Goal: Task Accomplishment & Management: Use online tool/utility

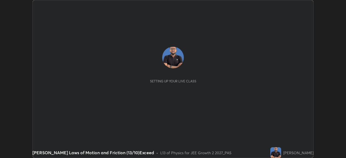
scroll to position [158, 345]
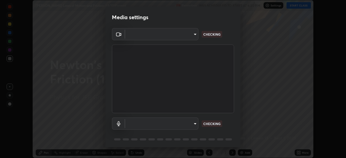
type input "fb57174be8733929c779687b6c747b251f50b7e0b4cf35f724d7f1923dedf309"
click at [190, 125] on body "Erase all [PERSON_NAME] Laws of Motion and Friction (13/10)Exceed Recording WAS…" at bounding box center [173, 79] width 346 height 158
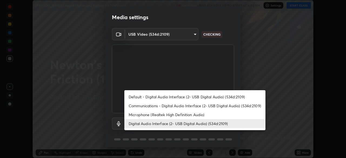
click at [184, 98] on li "Default - Digital Audio Interface (2- USB Digital Audio) (534d:2109)" at bounding box center [194, 96] width 141 height 9
type input "default"
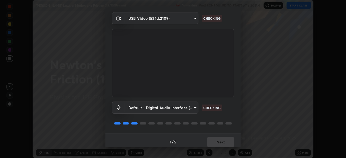
scroll to position [19, 0]
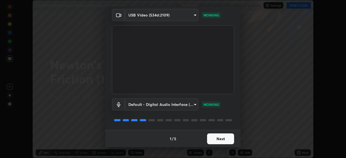
click at [224, 136] on button "Next" at bounding box center [220, 138] width 27 height 11
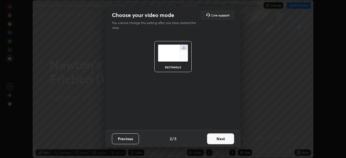
click at [224, 138] on button "Next" at bounding box center [220, 138] width 27 height 11
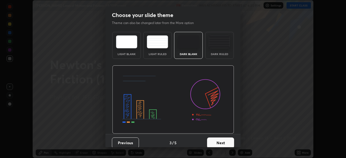
click at [222, 139] on button "Next" at bounding box center [220, 142] width 27 height 11
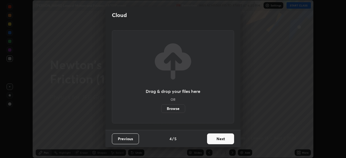
click at [221, 139] on button "Next" at bounding box center [220, 138] width 27 height 11
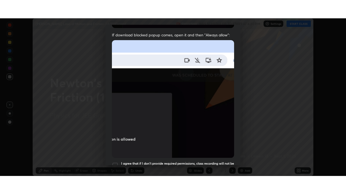
scroll to position [129, 0]
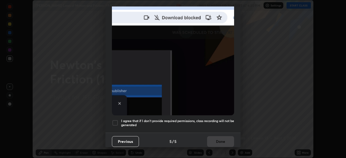
click at [211, 121] on h5 "I agree that if I don't provide required permissions, class recording will not …" at bounding box center [177, 123] width 113 height 8
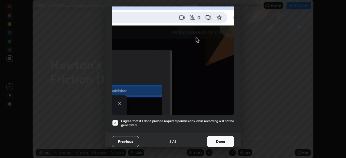
click at [220, 140] on button "Done" at bounding box center [220, 141] width 27 height 11
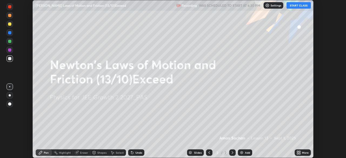
click at [299, 152] on icon at bounding box center [299, 151] width 1 height 1
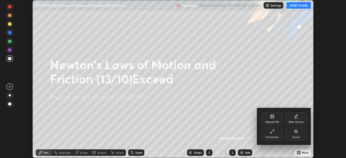
click at [277, 135] on div "Full screen" at bounding box center [272, 133] width 22 height 13
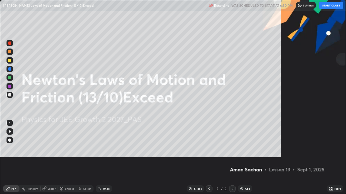
scroll to position [194, 346]
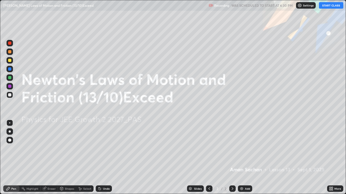
click at [329, 6] on button "START CLASS" at bounding box center [331, 5] width 24 height 6
click at [335, 158] on div "More" at bounding box center [337, 189] width 7 height 3
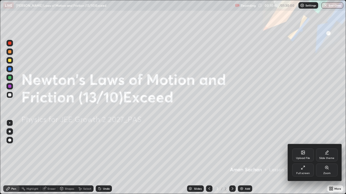
click at [333, 154] on div "Slide theme" at bounding box center [327, 155] width 22 height 13
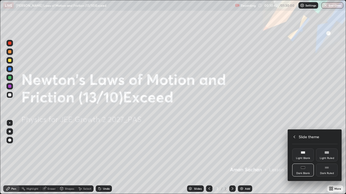
click at [330, 158] on div "Dark Ruled" at bounding box center [327, 170] width 22 height 13
click at [294, 137] on icon at bounding box center [294, 137] width 4 height 4
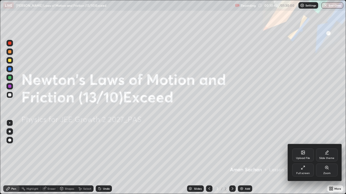
click at [301, 119] on div at bounding box center [173, 97] width 346 height 194
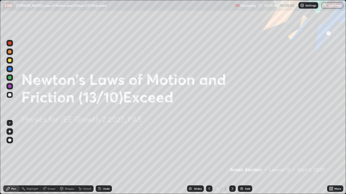
click at [245, 158] on div "Add" at bounding box center [247, 189] width 5 height 3
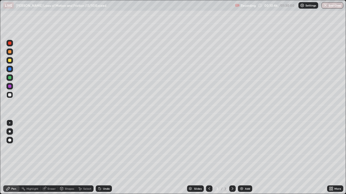
click at [10, 60] on div at bounding box center [9, 60] width 3 height 3
click at [9, 130] on div at bounding box center [9, 132] width 6 height 6
click at [11, 96] on div at bounding box center [9, 94] width 3 height 3
click at [9, 60] on div at bounding box center [9, 60] width 3 height 3
click at [85, 158] on div "Select" at bounding box center [87, 189] width 8 height 3
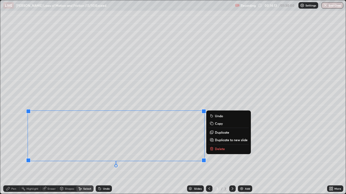
click at [199, 79] on div "0 ° Undo Copy Duplicate Duplicate to new slide Delete" at bounding box center [172, 97] width 345 height 194
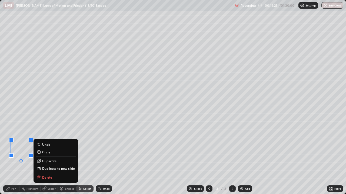
click at [128, 158] on div "0 ° Undo Copy Duplicate Duplicate to new slide Delete" at bounding box center [172, 97] width 345 height 194
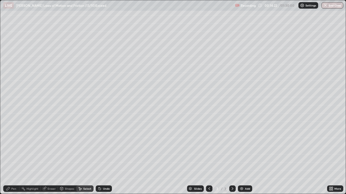
click at [14, 158] on div "Pen" at bounding box center [13, 189] width 5 height 3
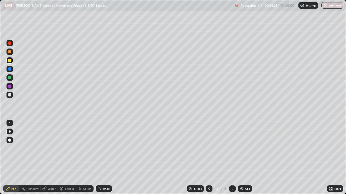
click at [11, 58] on div at bounding box center [9, 60] width 6 height 6
click at [12, 96] on div at bounding box center [9, 95] width 6 height 6
click at [11, 68] on div at bounding box center [9, 69] width 3 height 3
click at [10, 80] on div at bounding box center [9, 78] width 6 height 6
click at [10, 95] on div at bounding box center [9, 94] width 3 height 3
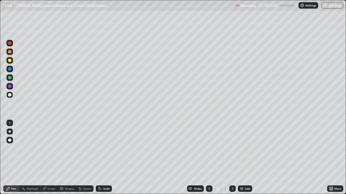
click at [11, 87] on div at bounding box center [9, 86] width 3 height 3
click at [246, 158] on div "Add" at bounding box center [247, 189] width 5 height 3
click at [12, 61] on div at bounding box center [9, 60] width 6 height 6
click at [51, 158] on div "Eraser" at bounding box center [52, 189] width 8 height 3
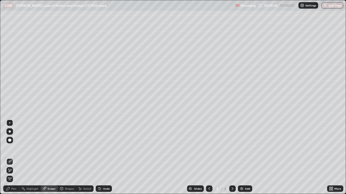
click at [14, 158] on div "Pen" at bounding box center [13, 189] width 5 height 3
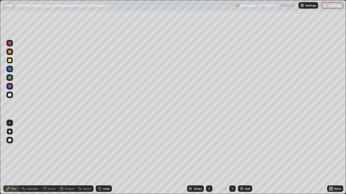
click at [9, 78] on div at bounding box center [9, 77] width 3 height 3
click at [12, 96] on div at bounding box center [9, 95] width 6 height 6
click at [10, 70] on div at bounding box center [9, 69] width 3 height 3
click at [10, 95] on div at bounding box center [9, 94] width 3 height 3
click at [10, 78] on div at bounding box center [9, 77] width 3 height 3
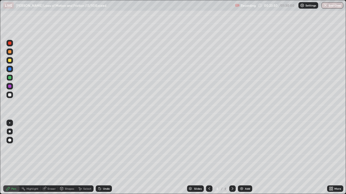
click at [8, 95] on div at bounding box center [9, 94] width 3 height 3
click at [102, 158] on div "Undo" at bounding box center [104, 189] width 16 height 6
click at [101, 158] on icon at bounding box center [100, 189] width 4 height 4
click at [101, 158] on div "Undo" at bounding box center [104, 189] width 16 height 6
click at [99, 158] on icon at bounding box center [100, 189] width 2 height 2
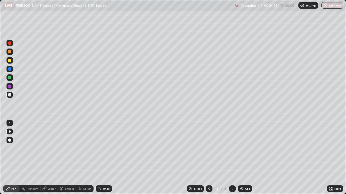
click at [99, 158] on icon at bounding box center [100, 189] width 2 height 2
click at [241, 158] on img at bounding box center [241, 189] width 4 height 4
click at [10, 62] on div at bounding box center [9, 60] width 6 height 6
click at [10, 95] on div at bounding box center [9, 94] width 3 height 3
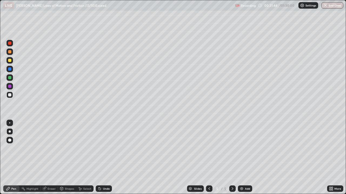
click at [12, 61] on div at bounding box center [9, 60] width 6 height 6
click at [10, 76] on div at bounding box center [9, 77] width 3 height 3
click at [9, 96] on div at bounding box center [9, 94] width 3 height 3
click at [85, 158] on div "Select" at bounding box center [87, 189] width 8 height 3
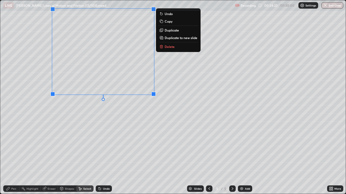
click at [111, 119] on div "0 ° Undo Copy Duplicate Duplicate to new slide Delete" at bounding box center [172, 97] width 345 height 194
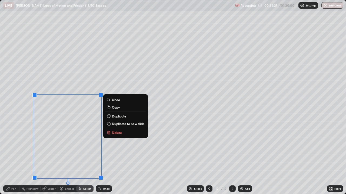
click at [20, 95] on div "0 ° Undo Copy Duplicate Duplicate to new slide Delete" at bounding box center [172, 97] width 345 height 194
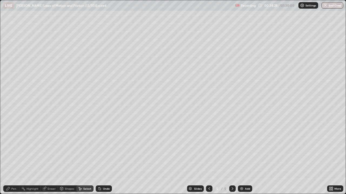
click at [11, 158] on div "Pen" at bounding box center [11, 189] width 16 height 6
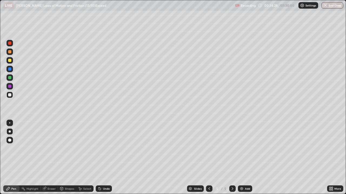
click at [11, 60] on div at bounding box center [9, 60] width 3 height 3
click at [9, 95] on div at bounding box center [9, 94] width 3 height 3
click at [9, 78] on div at bounding box center [9, 77] width 3 height 3
click at [86, 158] on div "Select" at bounding box center [84, 189] width 17 height 6
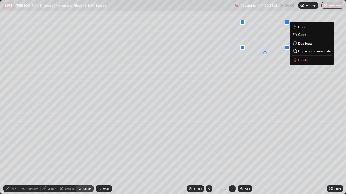
click at [308, 36] on button "Copy" at bounding box center [311, 34] width 40 height 6
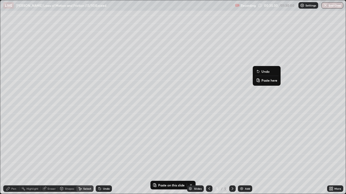
click at [266, 80] on p "Paste here" at bounding box center [269, 80] width 16 height 4
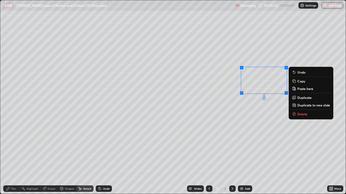
click at [12, 158] on div "Pen" at bounding box center [13, 189] width 5 height 3
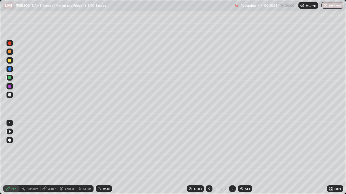
click at [10, 95] on div at bounding box center [9, 94] width 3 height 3
click at [10, 78] on div at bounding box center [9, 77] width 3 height 3
click at [10, 86] on div at bounding box center [9, 86] width 3 height 3
click at [11, 78] on div at bounding box center [9, 77] width 3 height 3
click at [12, 69] on div at bounding box center [9, 69] width 6 height 6
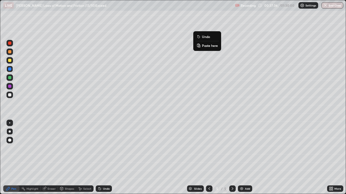
click at [12, 94] on div at bounding box center [9, 95] width 6 height 6
click at [11, 79] on div at bounding box center [9, 77] width 3 height 3
click at [12, 95] on div at bounding box center [9, 95] width 6 height 6
click at [10, 76] on div at bounding box center [9, 77] width 3 height 3
click at [11, 61] on div at bounding box center [9, 60] width 3 height 3
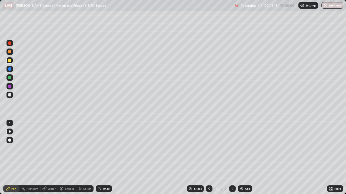
click at [244, 158] on div "Add" at bounding box center [245, 189] width 14 height 6
click at [12, 95] on div at bounding box center [9, 95] width 6 height 6
click at [9, 78] on div at bounding box center [9, 77] width 3 height 3
click at [10, 95] on div at bounding box center [9, 94] width 3 height 3
click at [10, 79] on div at bounding box center [9, 77] width 3 height 3
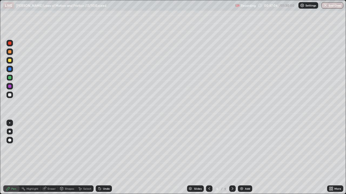
click at [12, 61] on div at bounding box center [9, 60] width 6 height 6
click at [9, 60] on div at bounding box center [9, 60] width 3 height 3
click at [243, 158] on img at bounding box center [241, 189] width 4 height 4
click at [66, 158] on div "Shapes" at bounding box center [67, 189] width 18 height 6
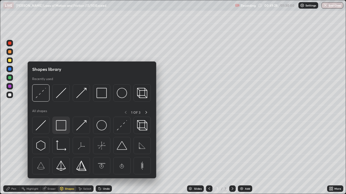
click at [59, 125] on img at bounding box center [61, 125] width 10 height 10
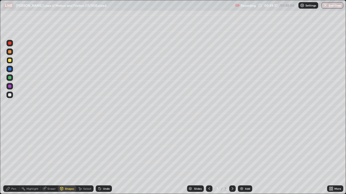
click at [14, 158] on div "Pen" at bounding box center [13, 189] width 5 height 3
click at [101, 158] on icon at bounding box center [100, 189] width 4 height 4
click at [12, 94] on div at bounding box center [9, 95] width 6 height 6
click at [11, 96] on div at bounding box center [9, 95] width 6 height 6
click at [103, 158] on div "Undo" at bounding box center [106, 189] width 7 height 3
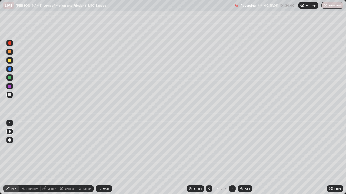
click at [102, 158] on div "Undo" at bounding box center [104, 189] width 16 height 6
click at [10, 61] on div at bounding box center [9, 60] width 3 height 3
click at [239, 158] on img at bounding box center [241, 189] width 4 height 4
click at [9, 95] on div at bounding box center [9, 94] width 3 height 3
click at [10, 78] on div at bounding box center [9, 77] width 3 height 3
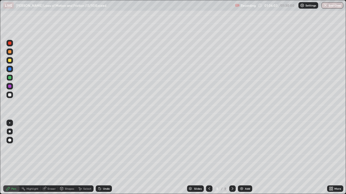
click at [10, 96] on div at bounding box center [9, 94] width 3 height 3
click at [243, 158] on div "Add" at bounding box center [245, 189] width 14 height 6
click at [9, 61] on div at bounding box center [9, 60] width 3 height 3
click at [66, 158] on div "Shapes" at bounding box center [69, 189] width 9 height 3
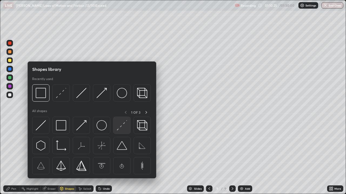
click at [121, 131] on div at bounding box center [121, 125] width 17 height 17
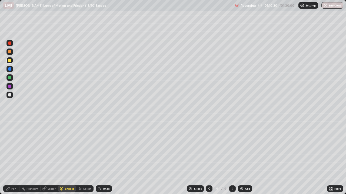
click at [10, 158] on icon at bounding box center [8, 189] width 4 height 4
click at [9, 94] on div at bounding box center [9, 94] width 3 height 3
click at [10, 60] on div at bounding box center [9, 60] width 3 height 3
click at [12, 97] on div at bounding box center [9, 95] width 6 height 6
click at [102, 158] on div "Undo" at bounding box center [104, 189] width 16 height 6
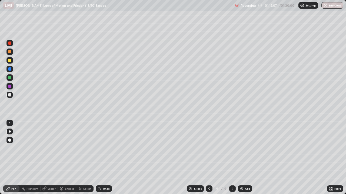
click at [102, 158] on div "Undo" at bounding box center [104, 189] width 16 height 6
click at [10, 60] on div at bounding box center [9, 60] width 3 height 3
click at [9, 95] on div at bounding box center [9, 94] width 3 height 3
click at [11, 61] on div at bounding box center [9, 60] width 3 height 3
click at [85, 158] on div "Select" at bounding box center [87, 189] width 8 height 3
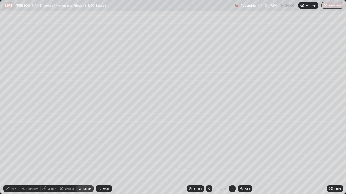
click at [222, 127] on div "0 ° Undo Copy Paste here Duplicate Duplicate to new slide Delete" at bounding box center [172, 97] width 345 height 194
click at [14, 158] on div "Pen" at bounding box center [13, 189] width 5 height 3
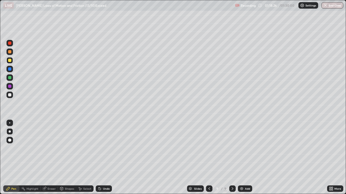
click at [11, 95] on div at bounding box center [9, 94] width 3 height 3
click at [10, 61] on div at bounding box center [9, 60] width 3 height 3
click at [103, 158] on div "Undo" at bounding box center [106, 189] width 7 height 3
click at [11, 95] on div at bounding box center [9, 94] width 3 height 3
click at [10, 60] on div at bounding box center [9, 60] width 3 height 3
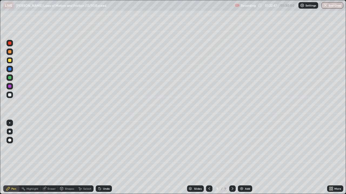
click at [11, 98] on div at bounding box center [9, 95] width 6 height 6
click at [103, 158] on div "Undo" at bounding box center [106, 189] width 7 height 3
click at [49, 158] on div "Eraser" at bounding box center [52, 189] width 8 height 3
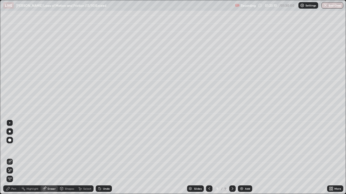
click at [12, 158] on div "Pen" at bounding box center [13, 189] width 5 height 3
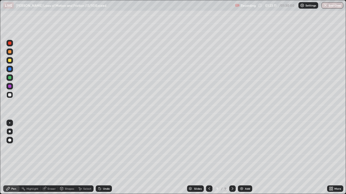
click at [11, 61] on div at bounding box center [9, 60] width 3 height 3
click at [10, 95] on div at bounding box center [9, 94] width 3 height 3
click at [10, 61] on div at bounding box center [9, 60] width 3 height 3
click at [244, 158] on div "Add" at bounding box center [245, 189] width 14 height 6
click at [9, 61] on div at bounding box center [9, 60] width 3 height 3
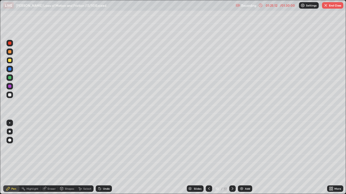
click at [274, 5] on div "01:25:12" at bounding box center [271, 5] width 15 height 3
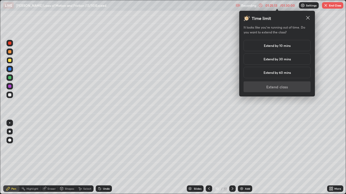
click at [281, 59] on h5 "Extend by 30 mins" at bounding box center [276, 59] width 27 height 5
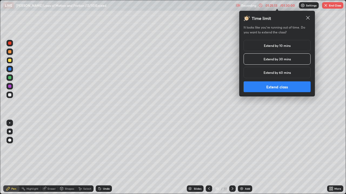
click at [280, 85] on button "Extend class" at bounding box center [276, 87] width 67 height 11
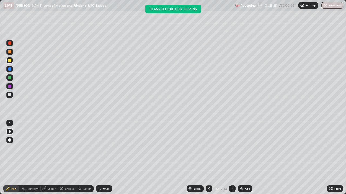
click at [67, 158] on div "Shapes" at bounding box center [69, 189] width 9 height 3
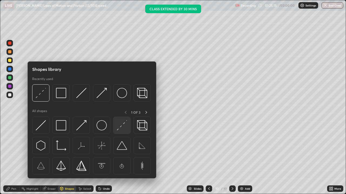
click at [122, 127] on img at bounding box center [122, 125] width 10 height 10
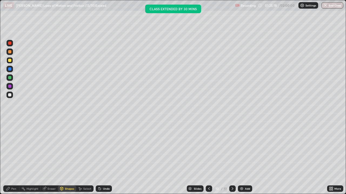
click at [13, 158] on div "Pen" at bounding box center [13, 189] width 5 height 3
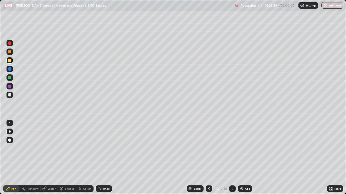
click at [65, 158] on div "Shapes" at bounding box center [69, 189] width 9 height 3
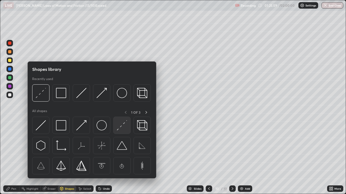
click at [119, 127] on img at bounding box center [122, 125] width 10 height 10
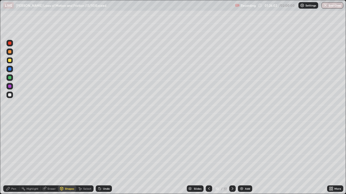
click at [14, 158] on div "Pen" at bounding box center [13, 189] width 5 height 3
click at [10, 92] on div at bounding box center [9, 95] width 6 height 6
click at [64, 158] on div "Shapes" at bounding box center [67, 189] width 18 height 6
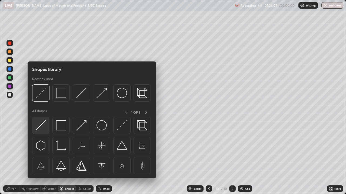
click at [38, 125] on img at bounding box center [41, 125] width 10 height 10
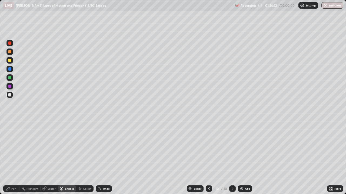
click at [11, 158] on div "Pen" at bounding box center [11, 189] width 16 height 6
click at [11, 60] on div at bounding box center [9, 60] width 3 height 3
click at [10, 95] on div at bounding box center [9, 94] width 3 height 3
click at [10, 94] on div at bounding box center [9, 94] width 3 height 3
click at [103, 158] on div "Undo" at bounding box center [106, 189] width 7 height 3
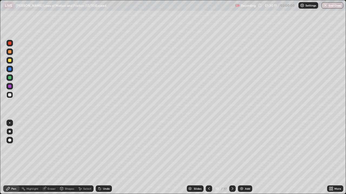
click at [105, 158] on div "Undo" at bounding box center [104, 189] width 16 height 6
click at [99, 158] on div "Undo" at bounding box center [104, 189] width 16 height 6
click at [10, 79] on div at bounding box center [9, 77] width 3 height 3
click at [10, 86] on div at bounding box center [9, 86] width 3 height 3
click at [11, 94] on div at bounding box center [9, 94] width 3 height 3
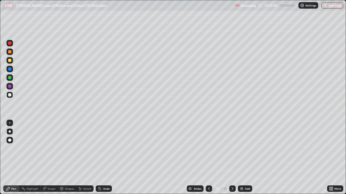
click at [332, 6] on button "End Class" at bounding box center [332, 5] width 22 height 6
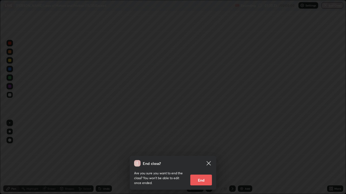
click at [262, 145] on div "End class? Are you sure you want to end the class? You won’t be able to edit on…" at bounding box center [173, 97] width 346 height 194
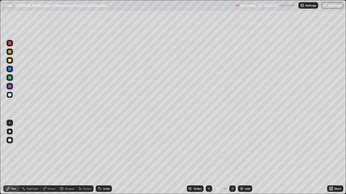
click at [333, 7] on button "End Class" at bounding box center [332, 5] width 22 height 6
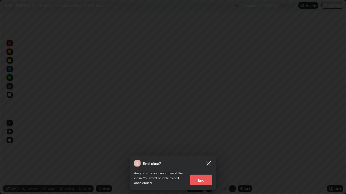
click at [207, 158] on button "End" at bounding box center [201, 180] width 22 height 11
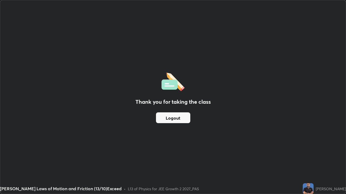
click at [172, 119] on button "Logout" at bounding box center [173, 118] width 34 height 11
